Goal: Navigation & Orientation: Find specific page/section

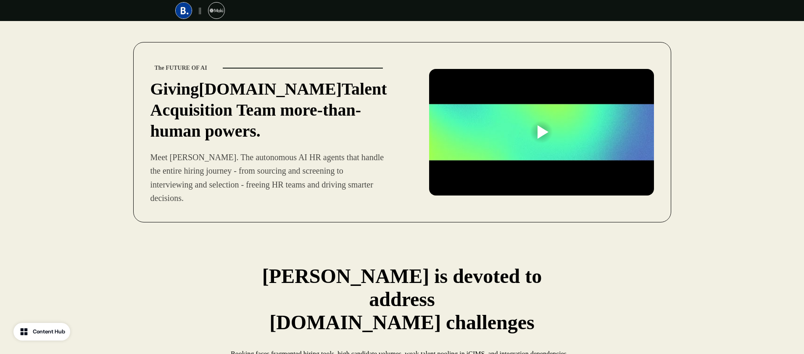
click at [540, 125] on div at bounding box center [543, 131] width 11 height 13
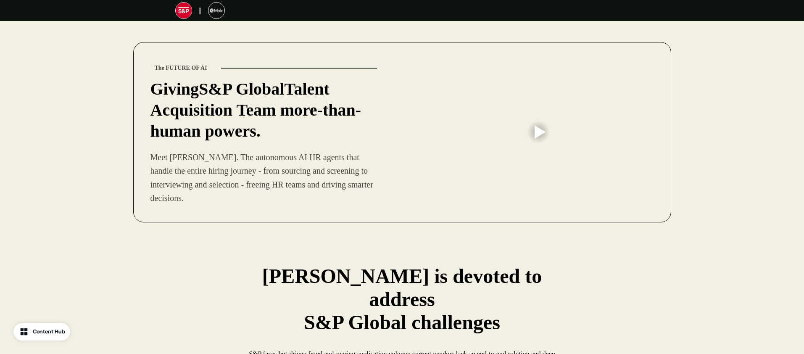
click at [541, 129] on div at bounding box center [540, 131] width 11 height 13
click at [538, 126] on div at bounding box center [540, 131] width 11 height 13
click at [701, 97] on div "The FUTURE OF AI Giving S&P Global Talent Acquisition Team more-than-human powe…" at bounding box center [402, 136] width 804 height 231
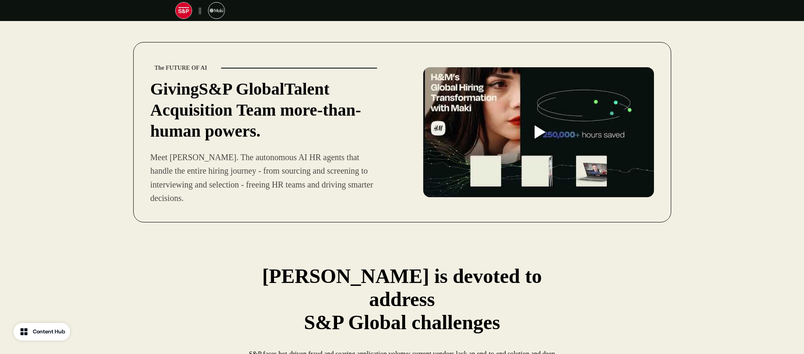
click at [540, 125] on div at bounding box center [540, 131] width 11 height 13
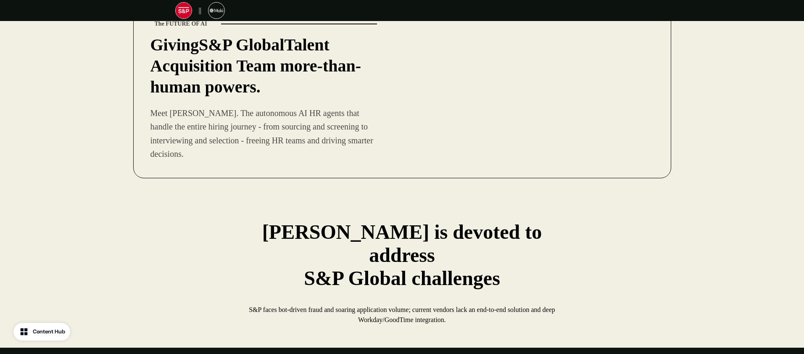
scroll to position [79, 0]
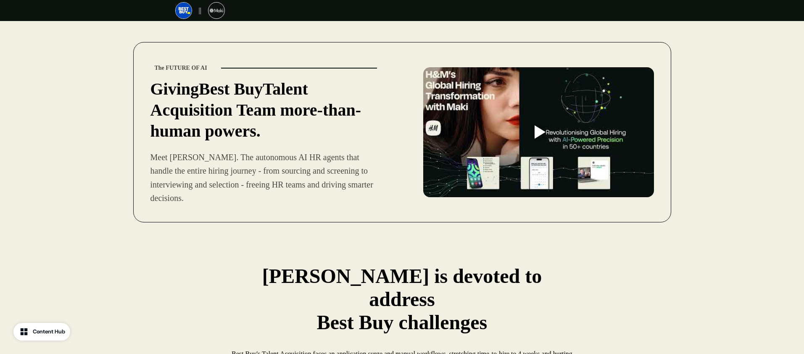
click at [533, 121] on div at bounding box center [538, 132] width 27 height 27
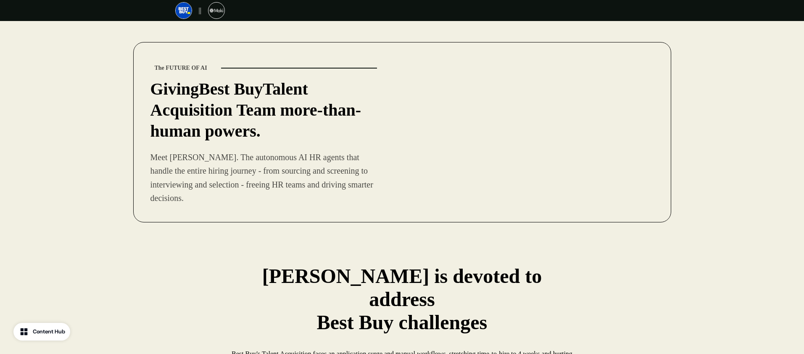
drag, startPoint x: 737, startPoint y: 115, endPoint x: 649, endPoint y: 115, distance: 88.3
click at [737, 115] on div "The FUTURE OF AI Giving Best Buy Talent Acquisition Team more-than-human powers…" at bounding box center [402, 136] width 804 height 231
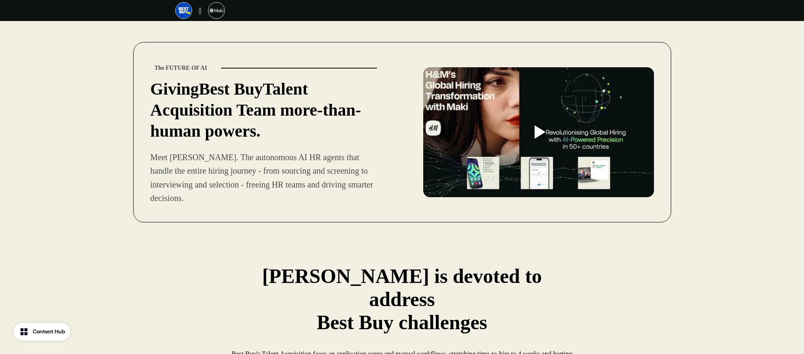
click at [542, 125] on div at bounding box center [540, 131] width 11 height 13
